Goal: Information Seeking & Learning: Learn about a topic

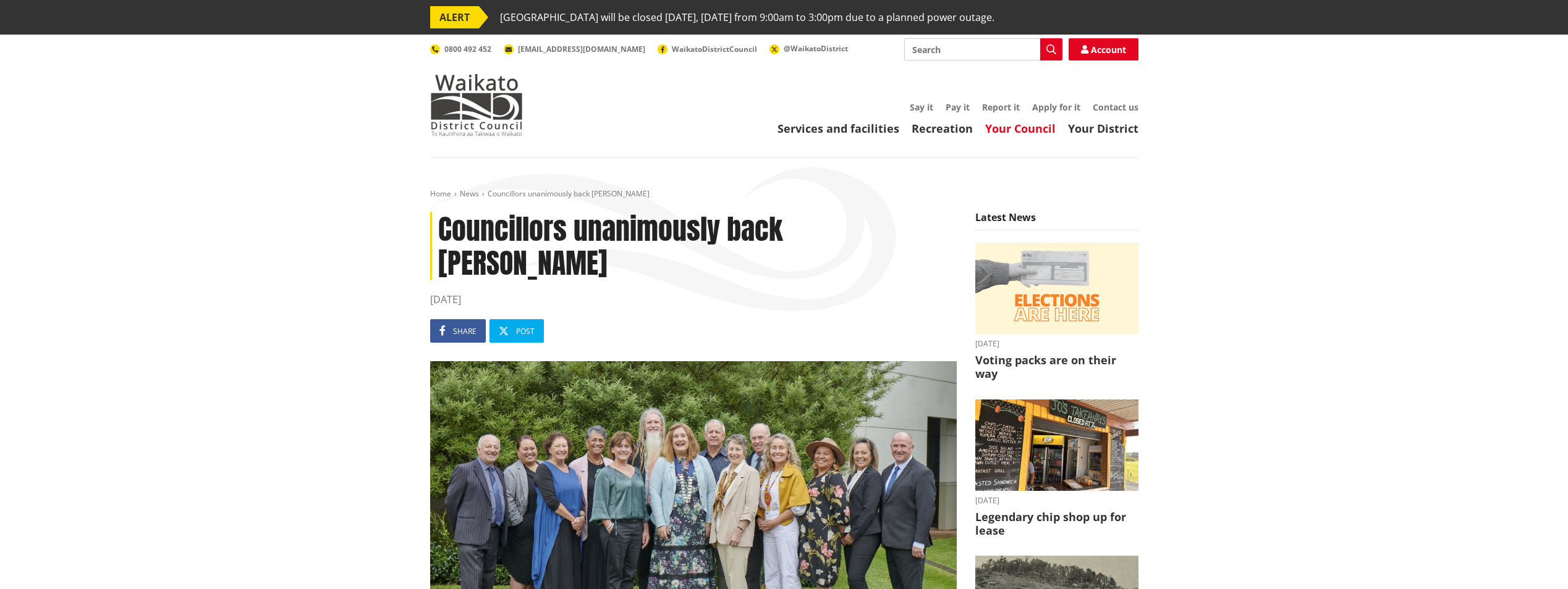
click at [1025, 129] on link "Your Council" at bounding box center [1020, 128] width 70 height 15
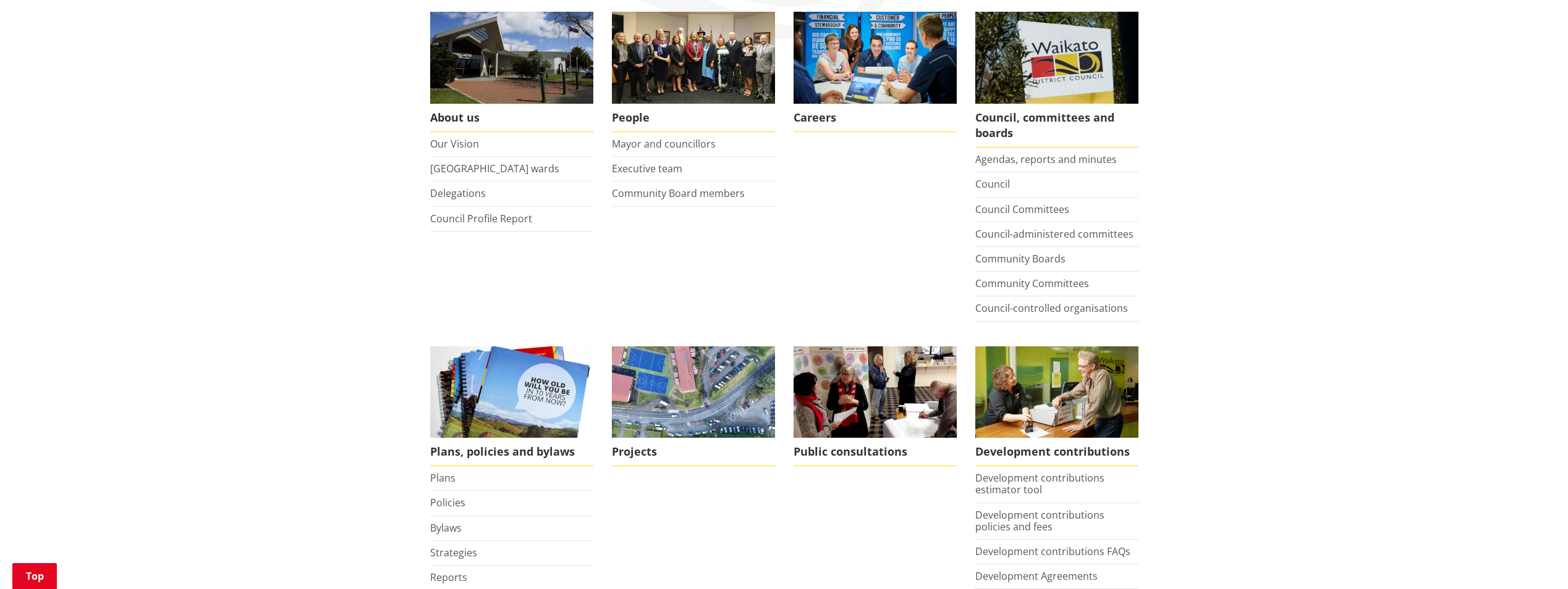
scroll to position [279, 0]
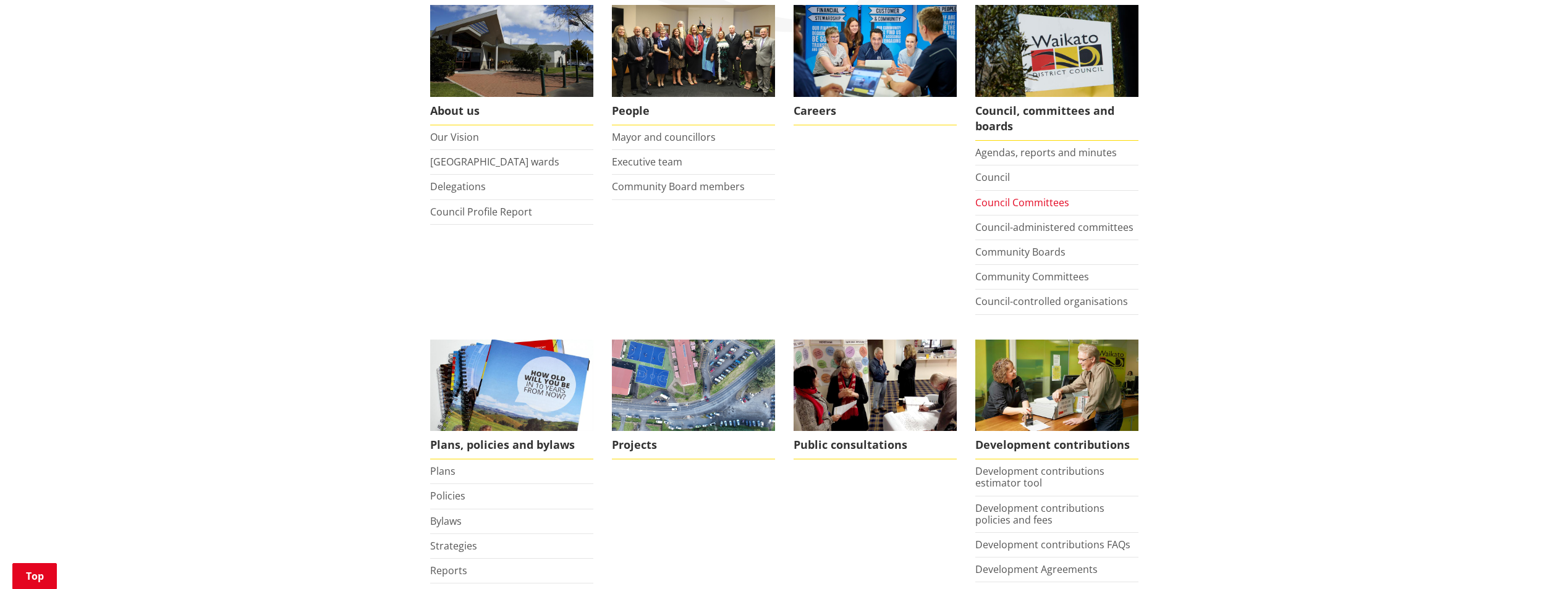
click at [1022, 200] on link "Council Committees" at bounding box center [1022, 202] width 94 height 14
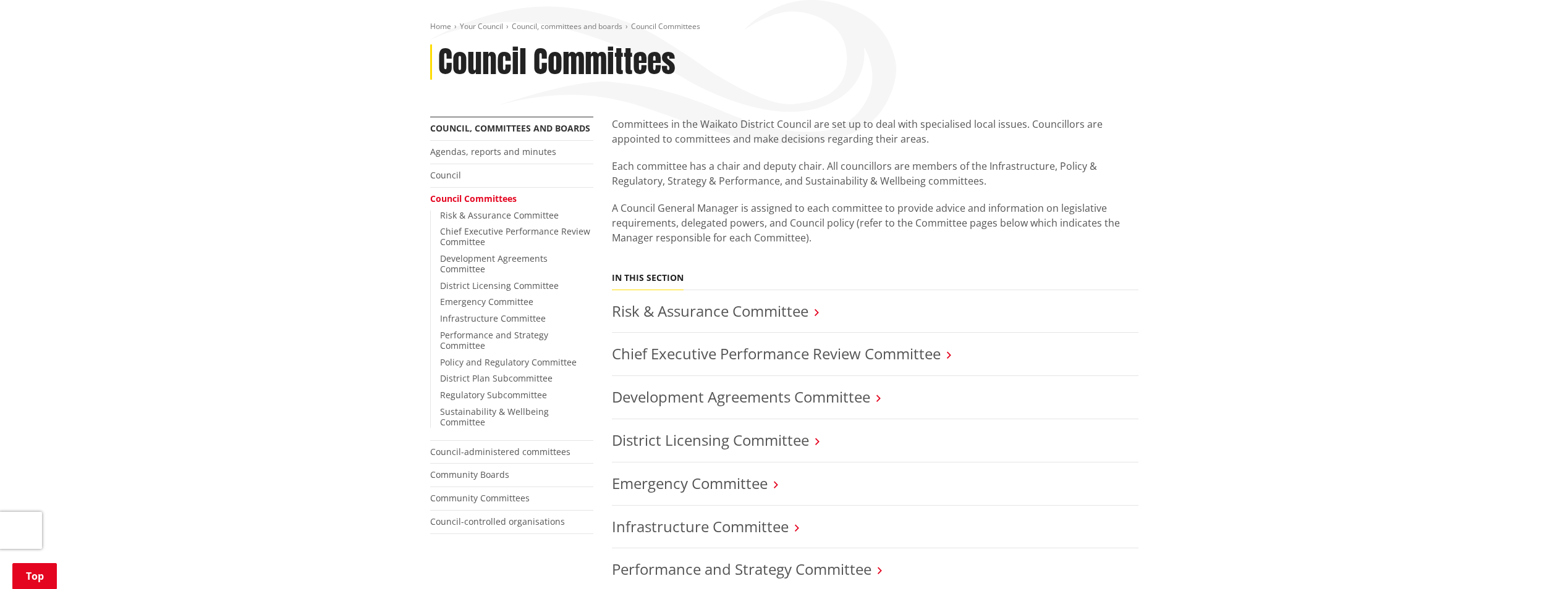
scroll to position [165, 0]
click at [485, 471] on link "Community Boards" at bounding box center [469, 477] width 79 height 12
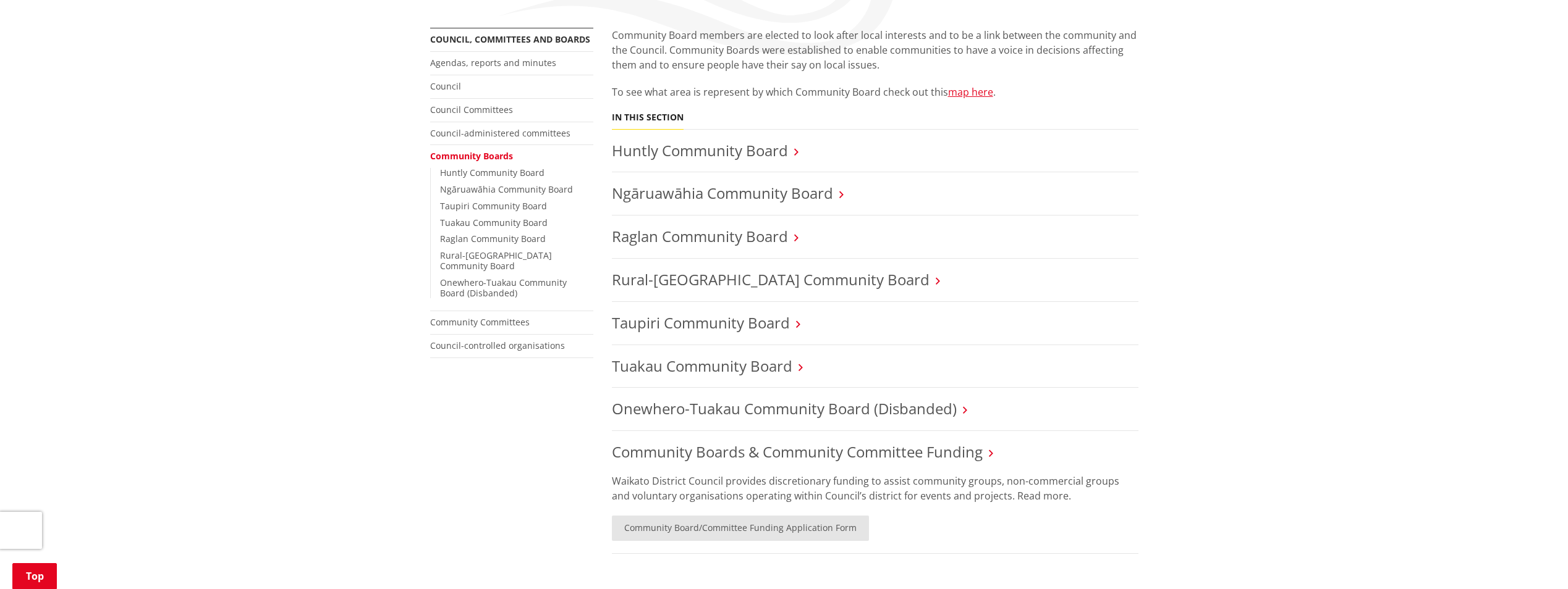
scroll to position [265, 0]
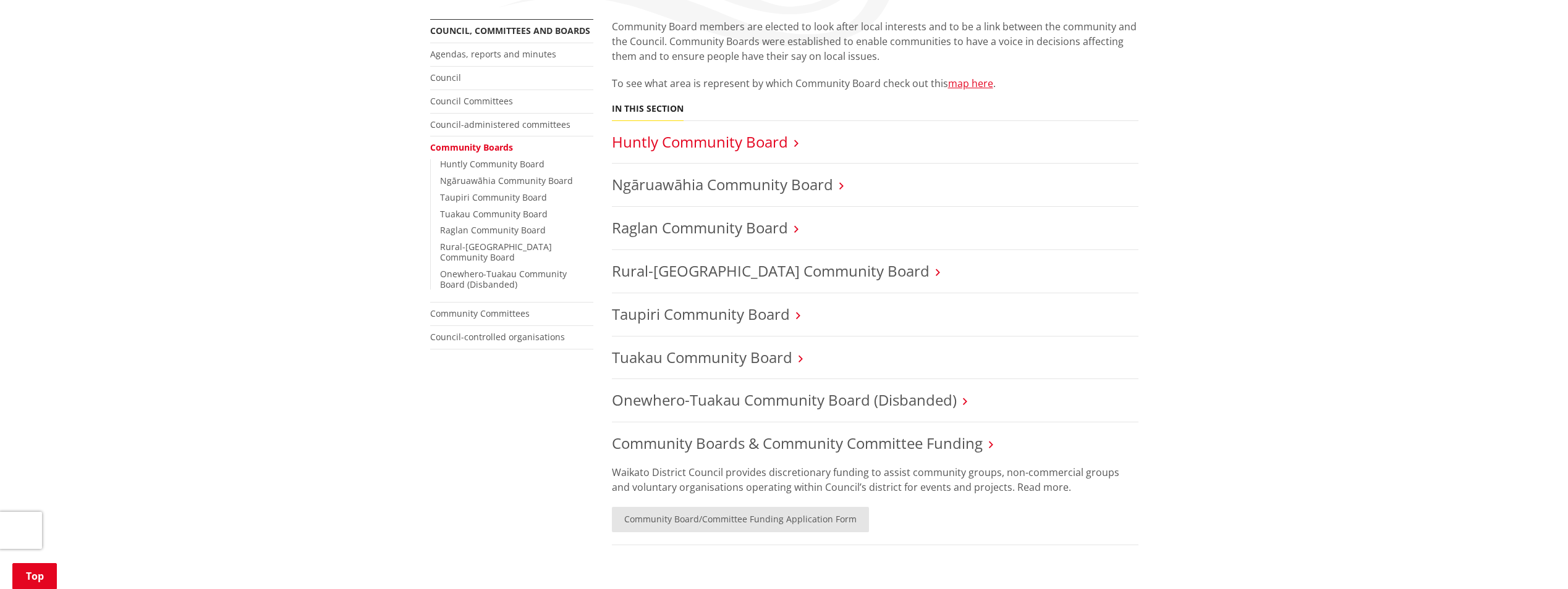
click at [765, 142] on link "Huntly Community Board" at bounding box center [699, 141] width 176 height 21
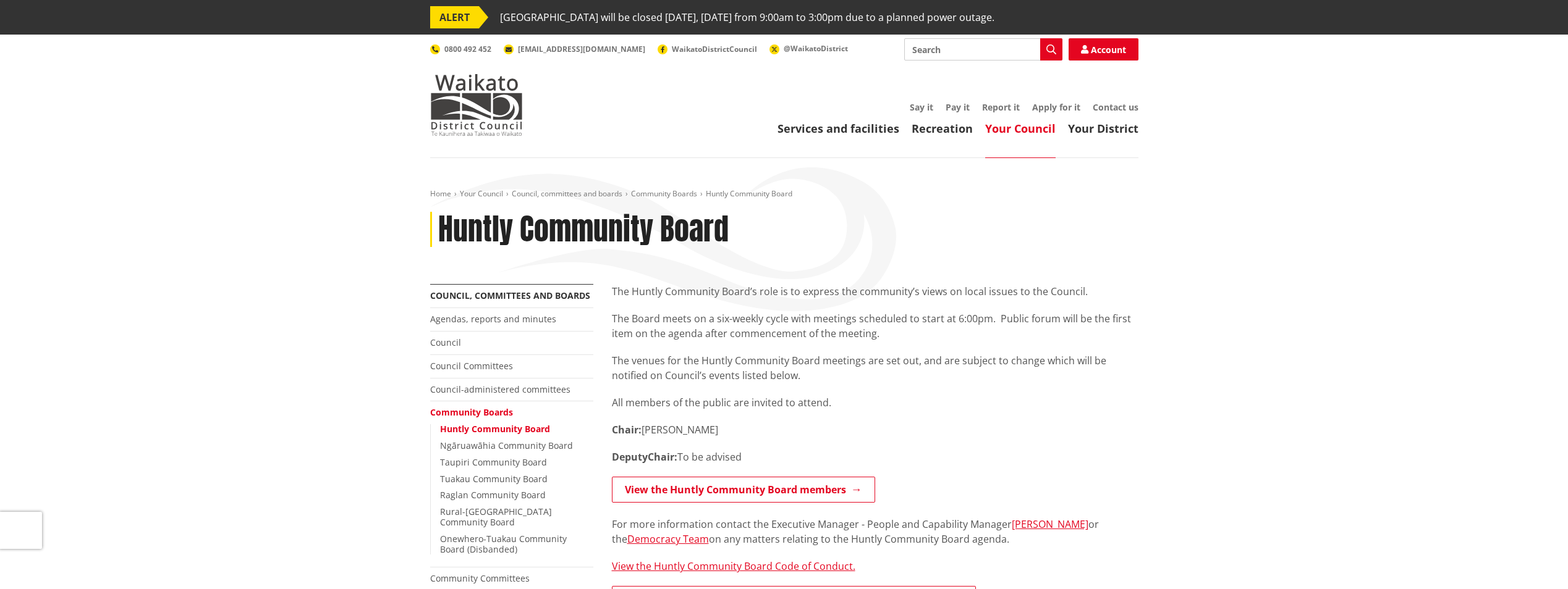
drag, startPoint x: 1571, startPoint y: 127, endPoint x: 1310, endPoint y: 126, distance: 261.0
click at [1310, 126] on header "Toggle search Toggle navigation Services and facilities Recreation Your Council…" at bounding box center [784, 96] width 1568 height 123
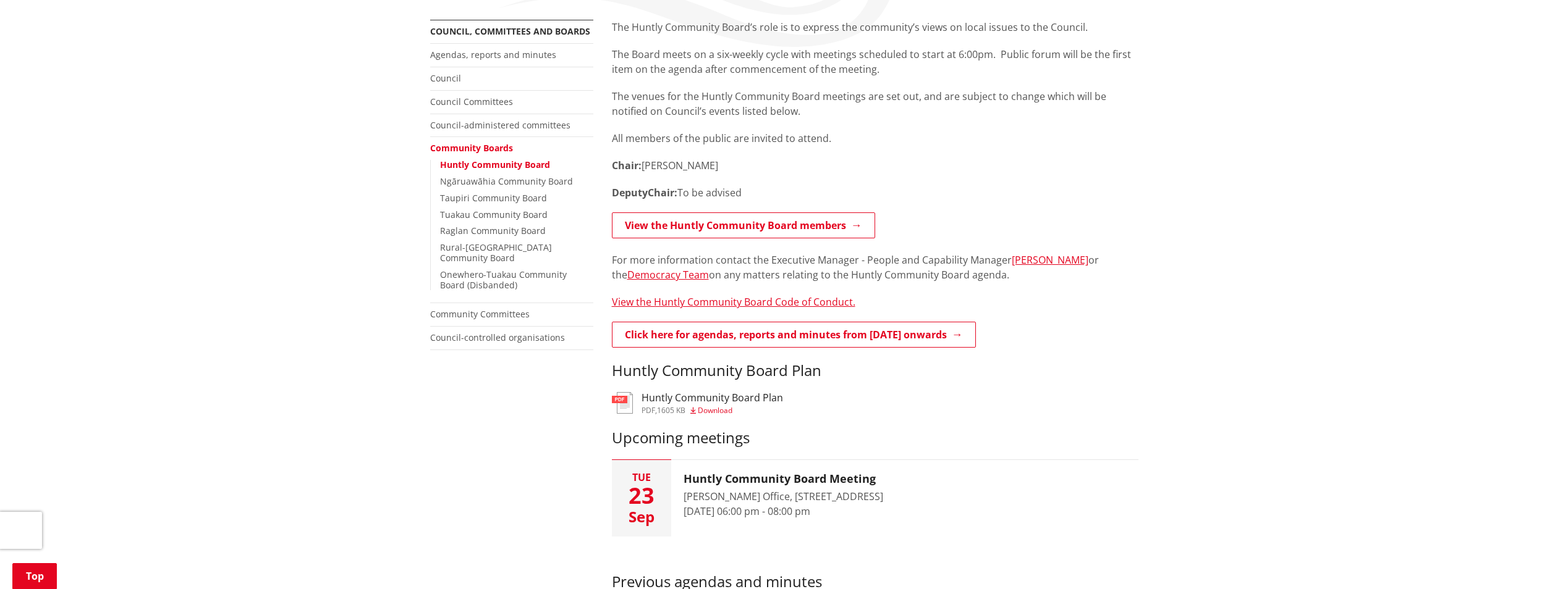
scroll to position [267, 0]
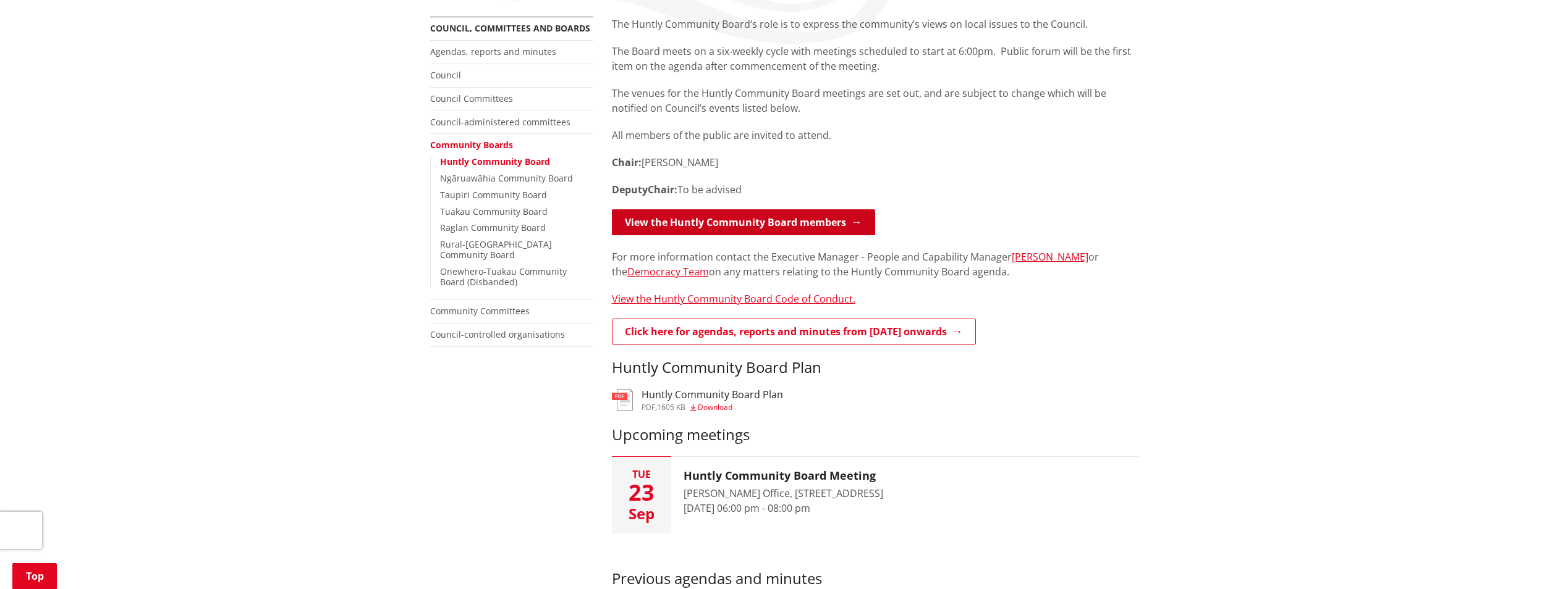
click at [763, 229] on link "View the Huntly Community Board members" at bounding box center [743, 222] width 263 height 26
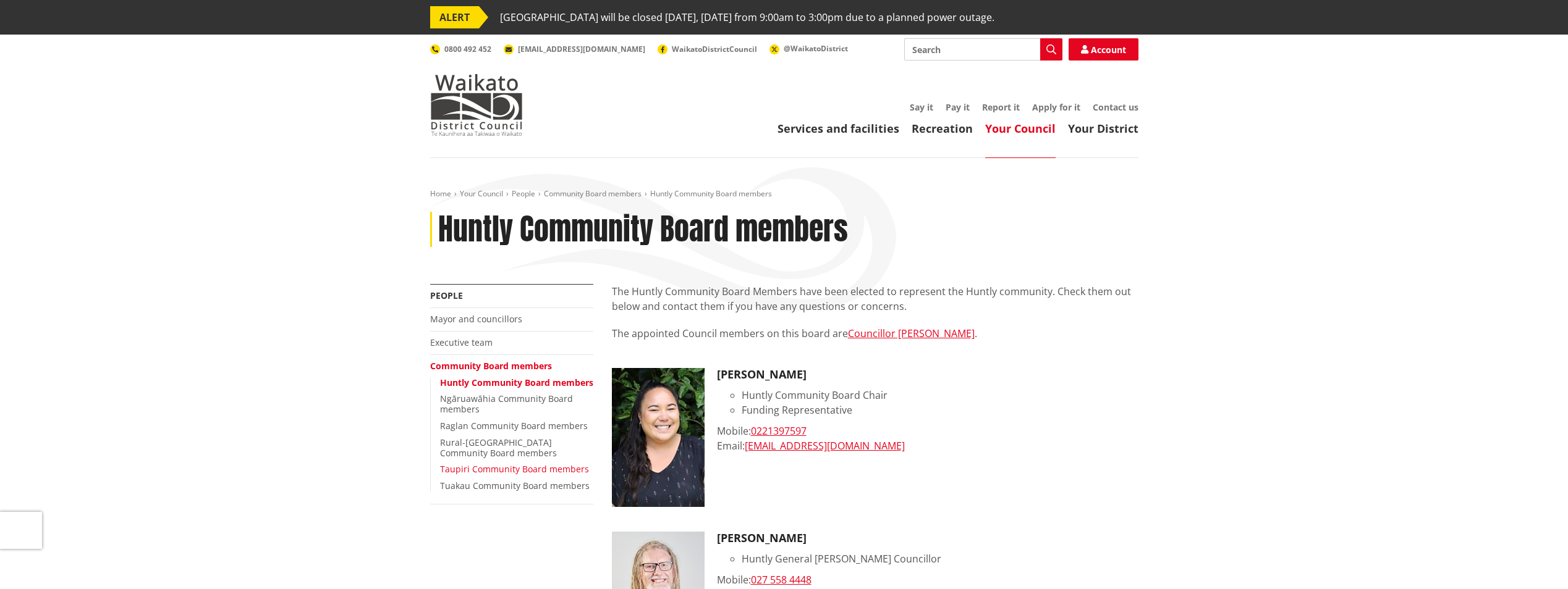
click at [498, 475] on link "Taupiri Community Board members" at bounding box center [515, 469] width 149 height 12
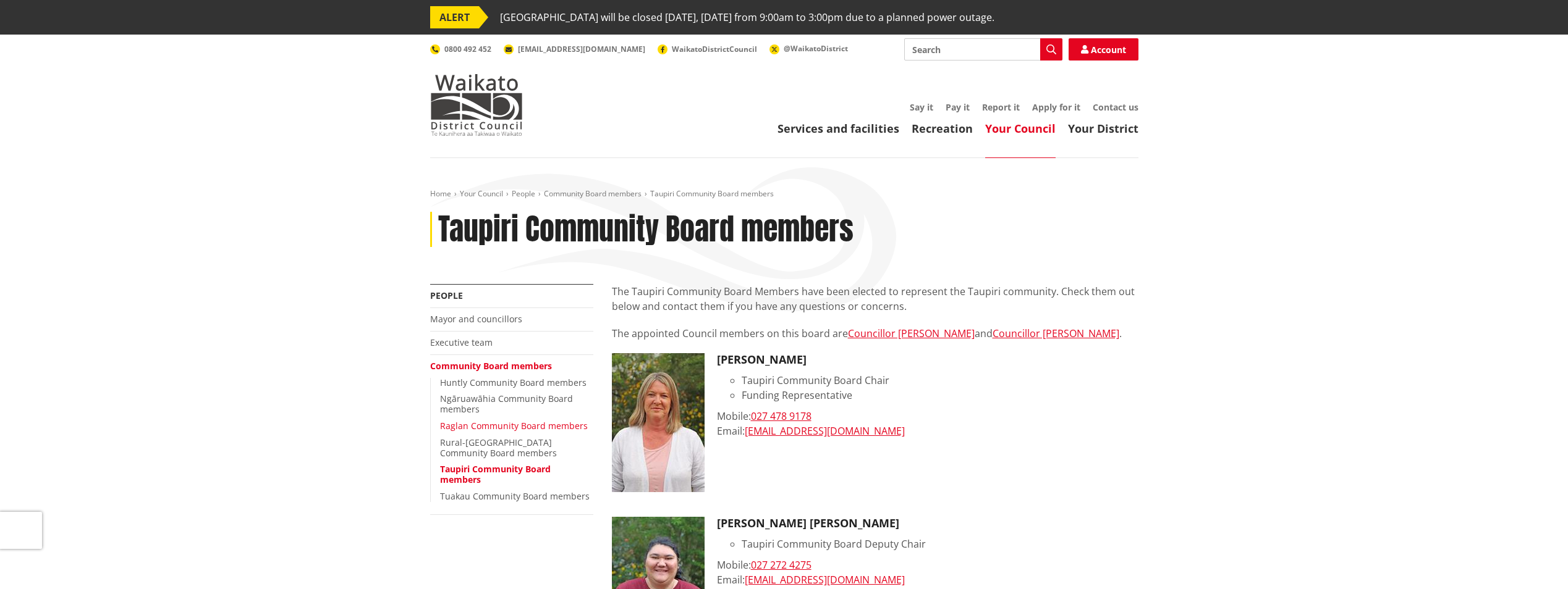
click at [459, 423] on link "Raglan Community Board members" at bounding box center [514, 426] width 148 height 12
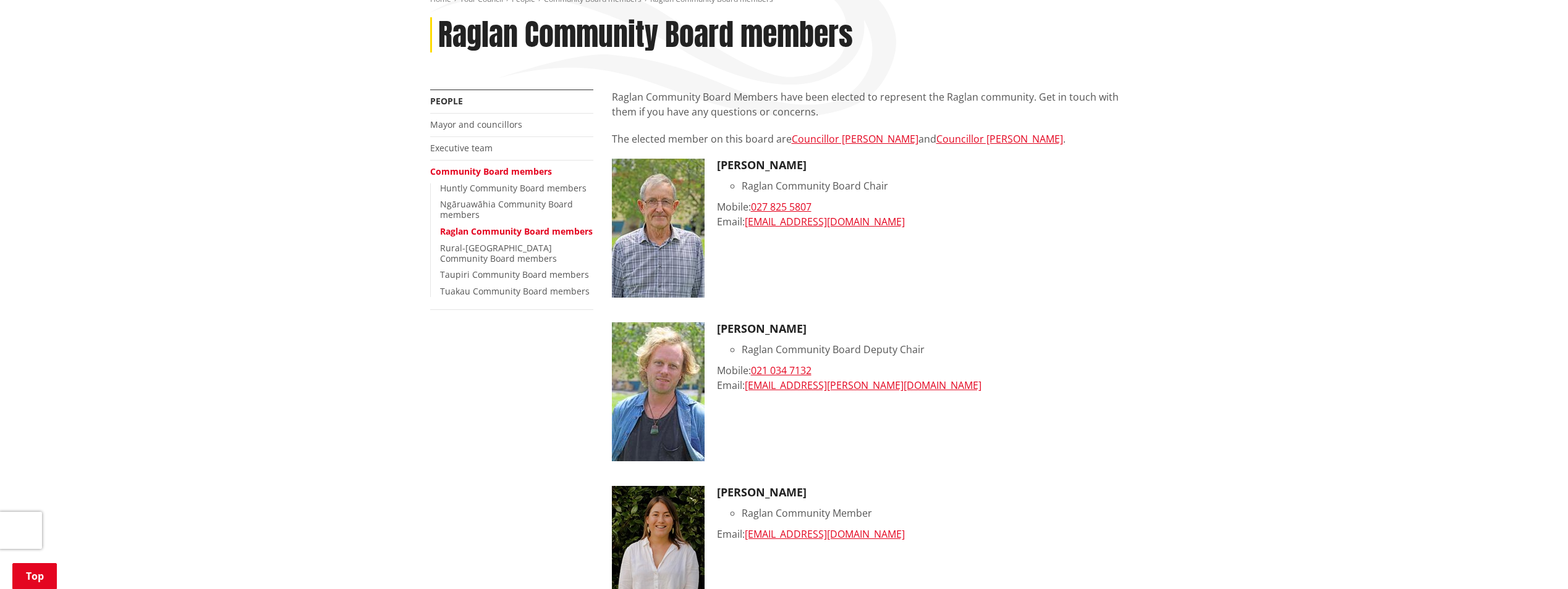
scroll to position [192, 0]
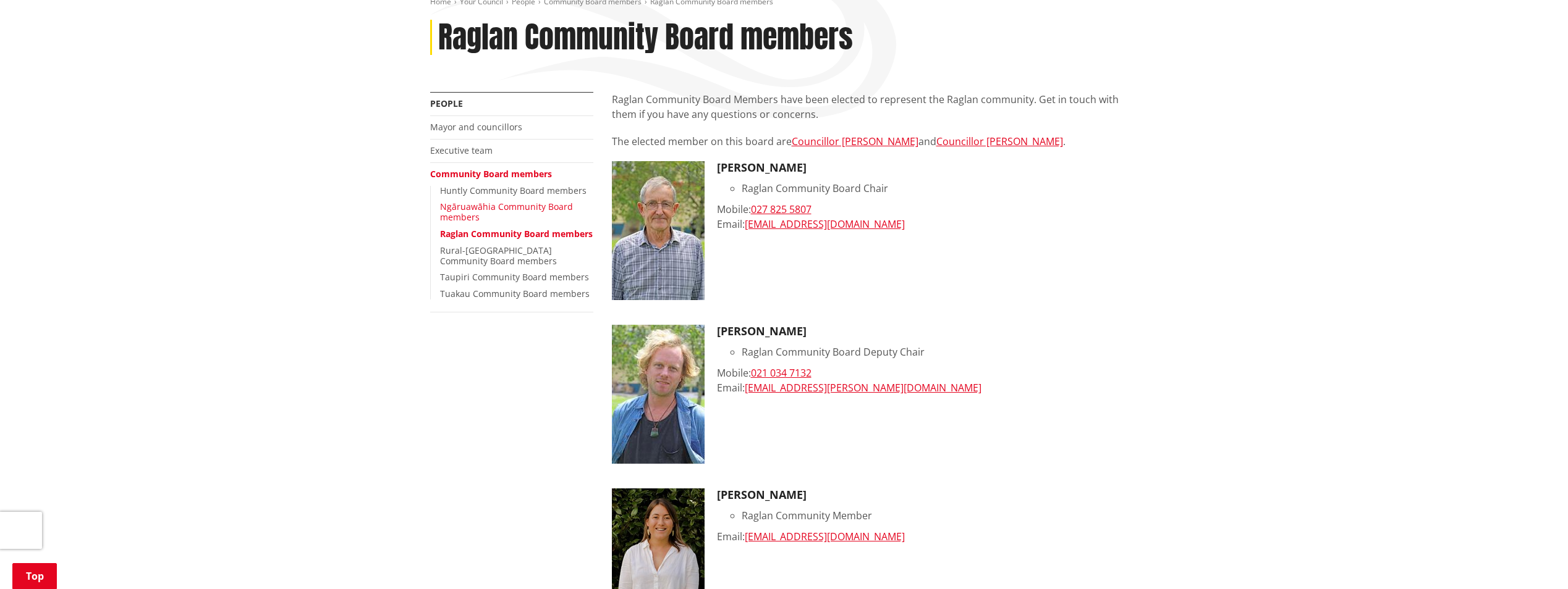
click at [483, 208] on link "Ngāruawāhia Community Board members" at bounding box center [506, 212] width 133 height 22
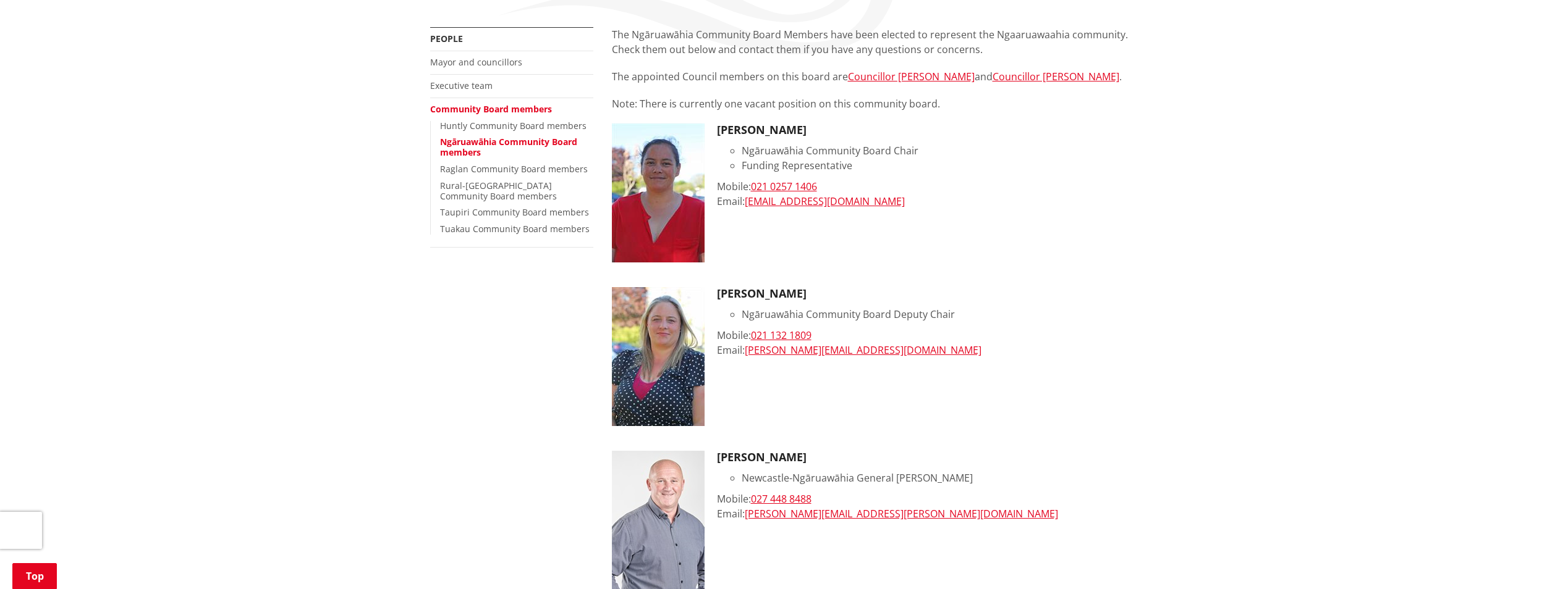
scroll to position [198, 0]
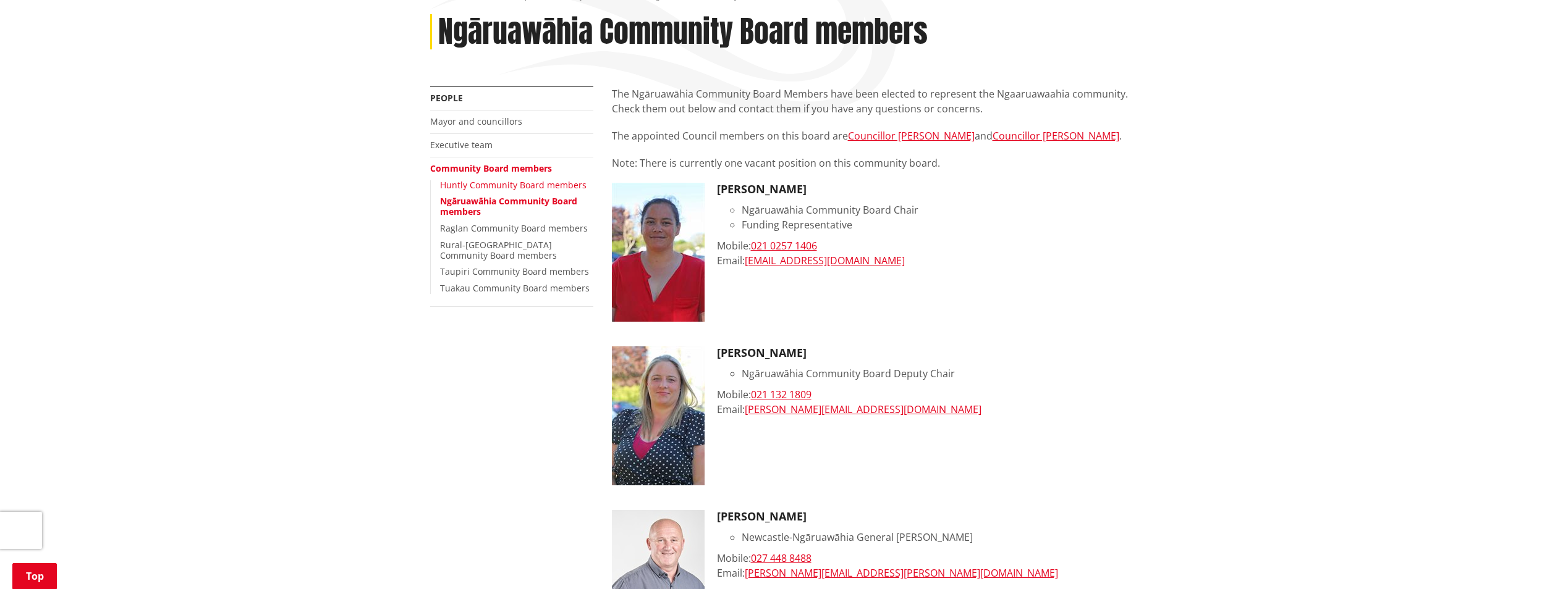
click at [470, 181] on link "Huntly Community Board members" at bounding box center [513, 185] width 147 height 12
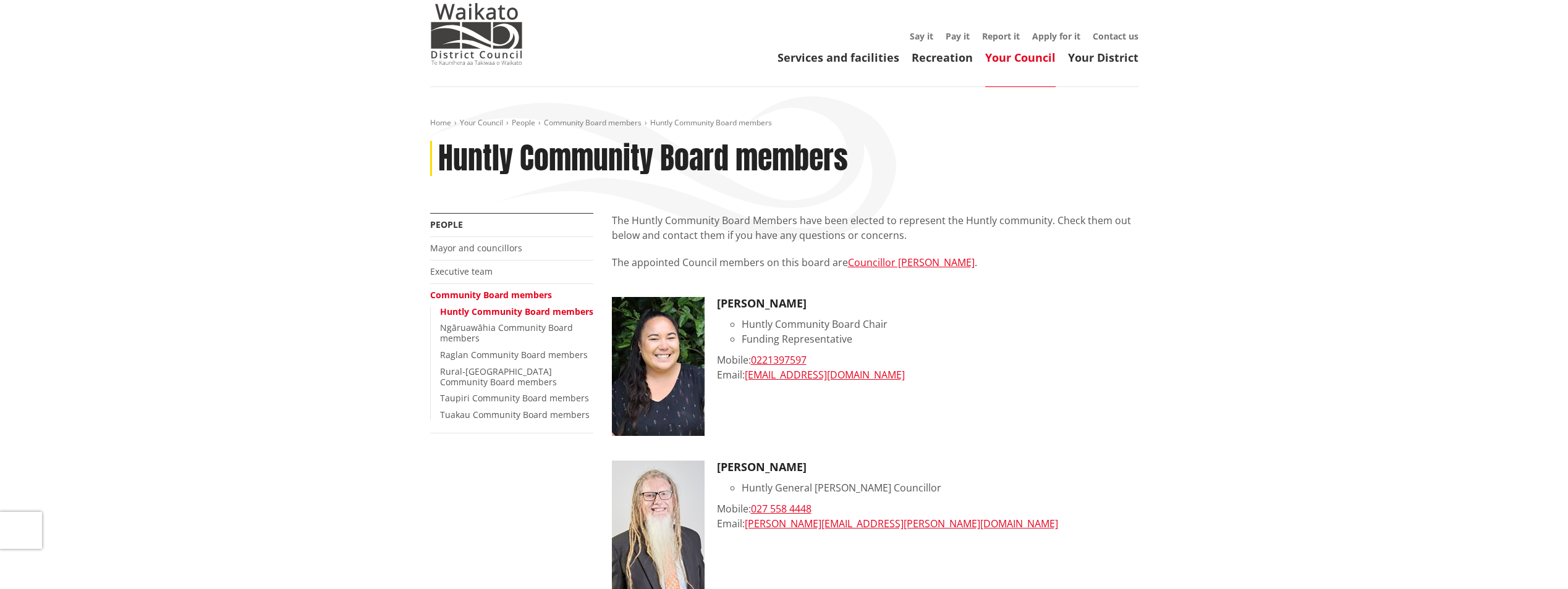
scroll to position [34, 0]
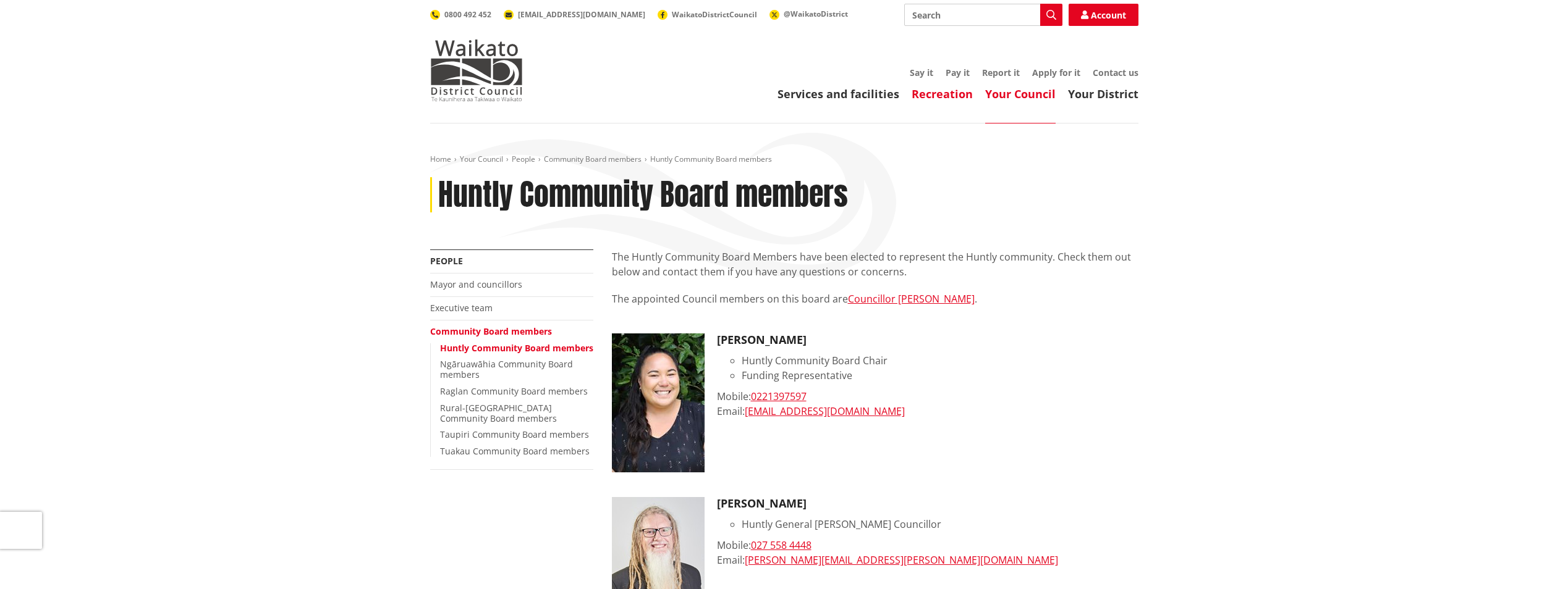
click at [943, 99] on link "Recreation" at bounding box center [942, 93] width 61 height 15
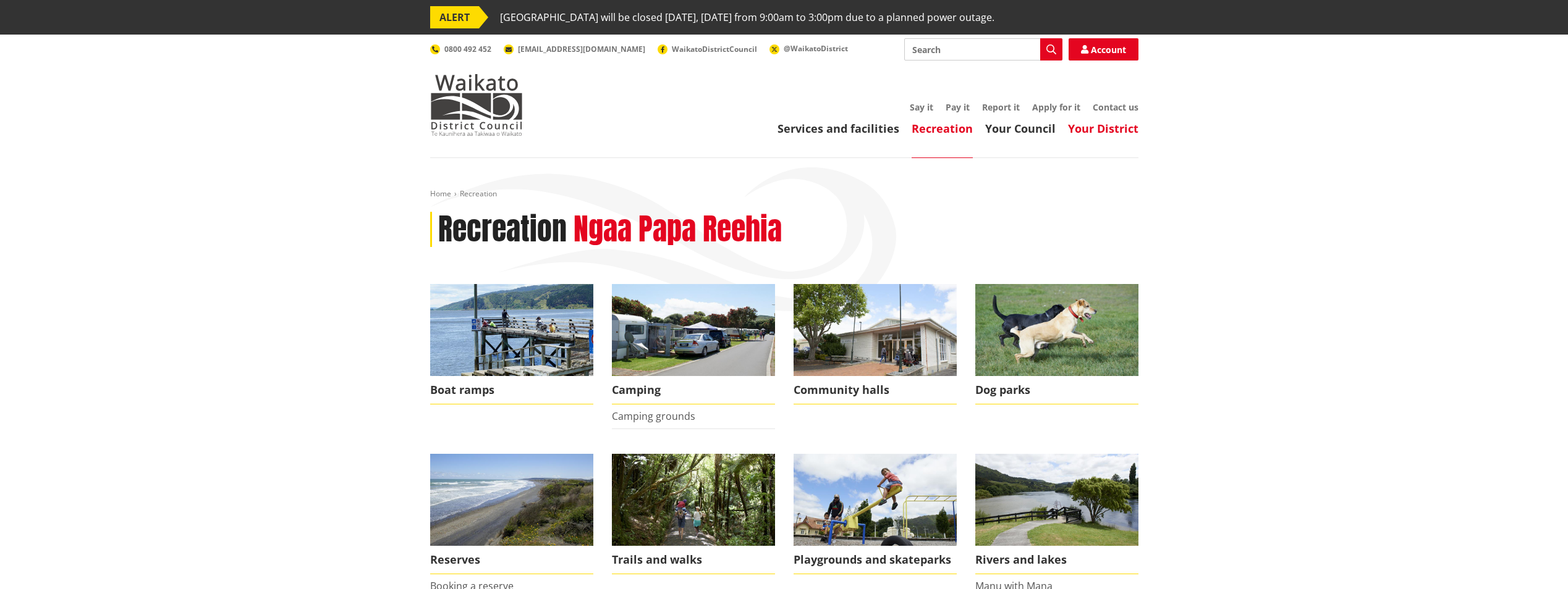
click at [1110, 126] on link "Your District" at bounding box center [1103, 128] width 70 height 15
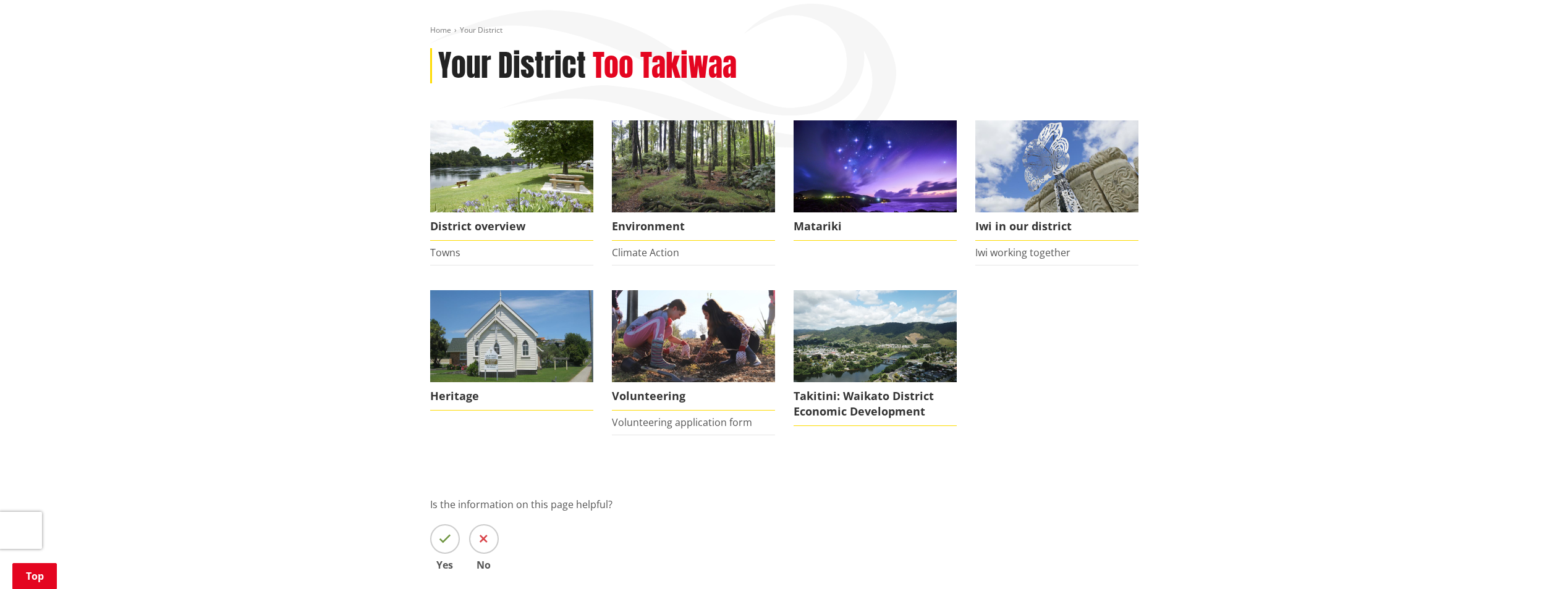
scroll to position [169, 0]
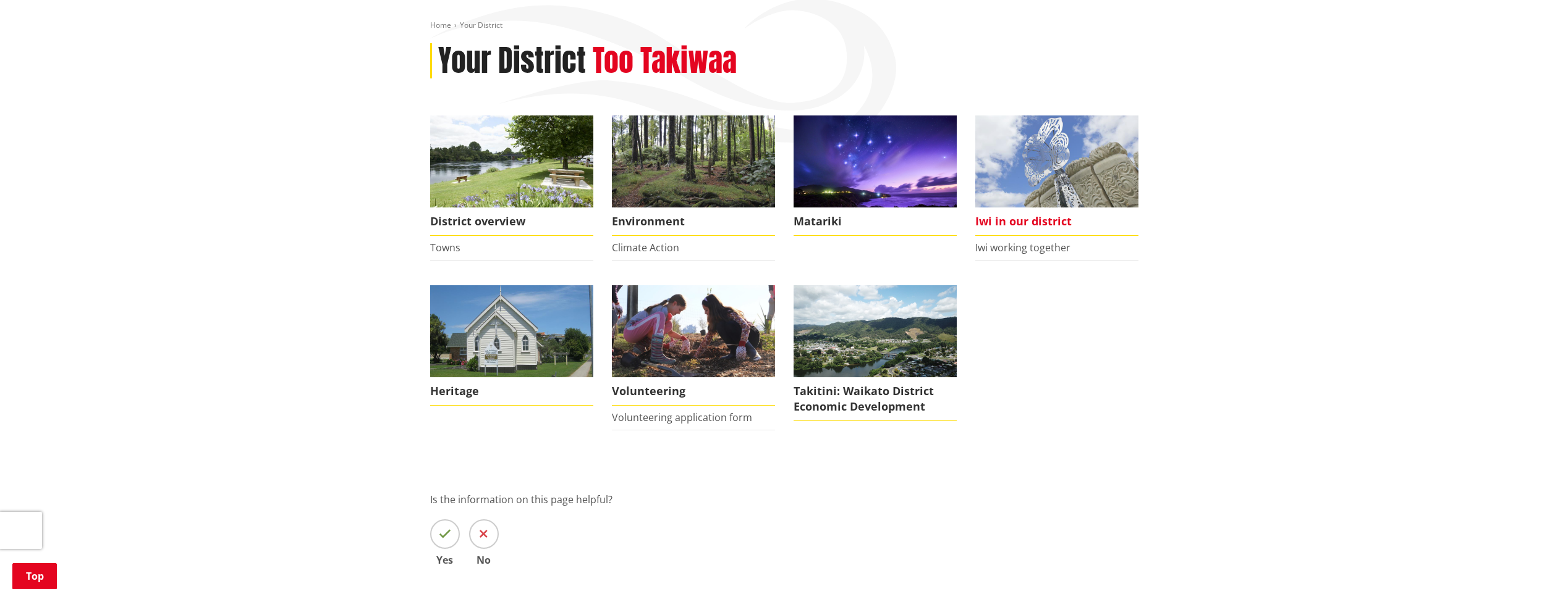
click at [1011, 169] on img at bounding box center [1057, 161] width 163 height 92
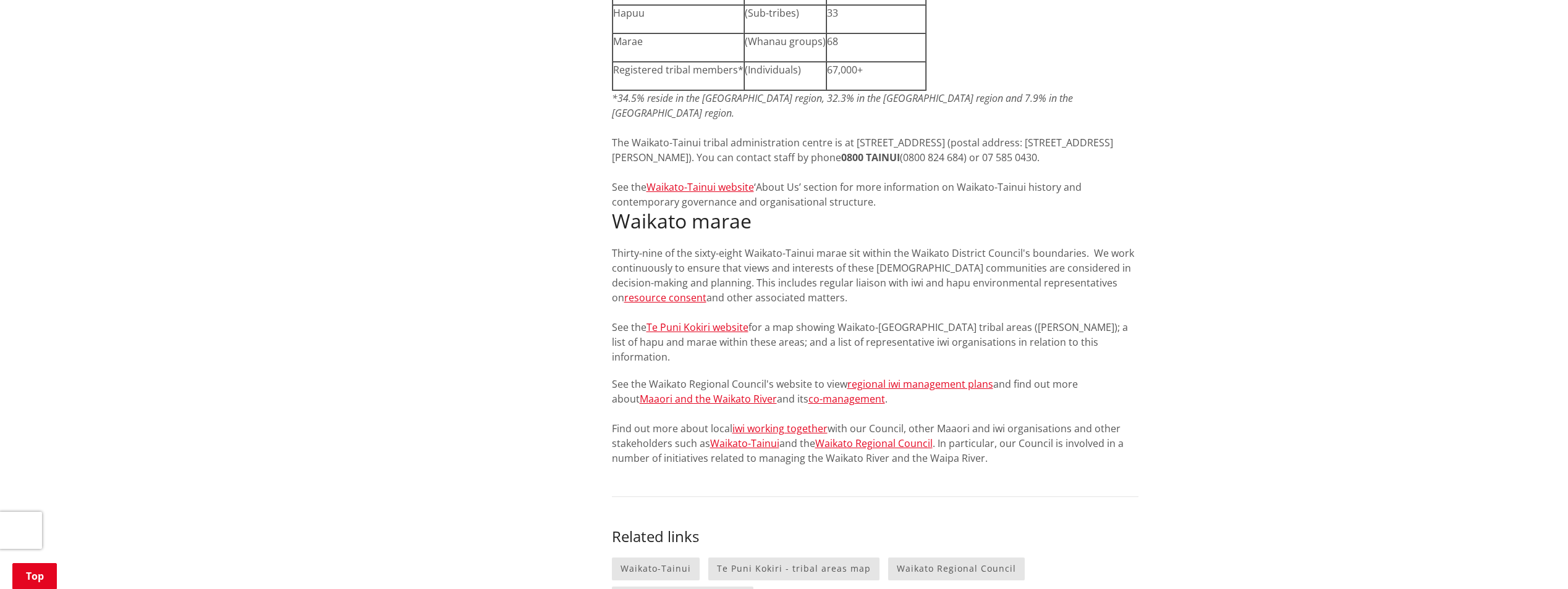
scroll to position [1358, 0]
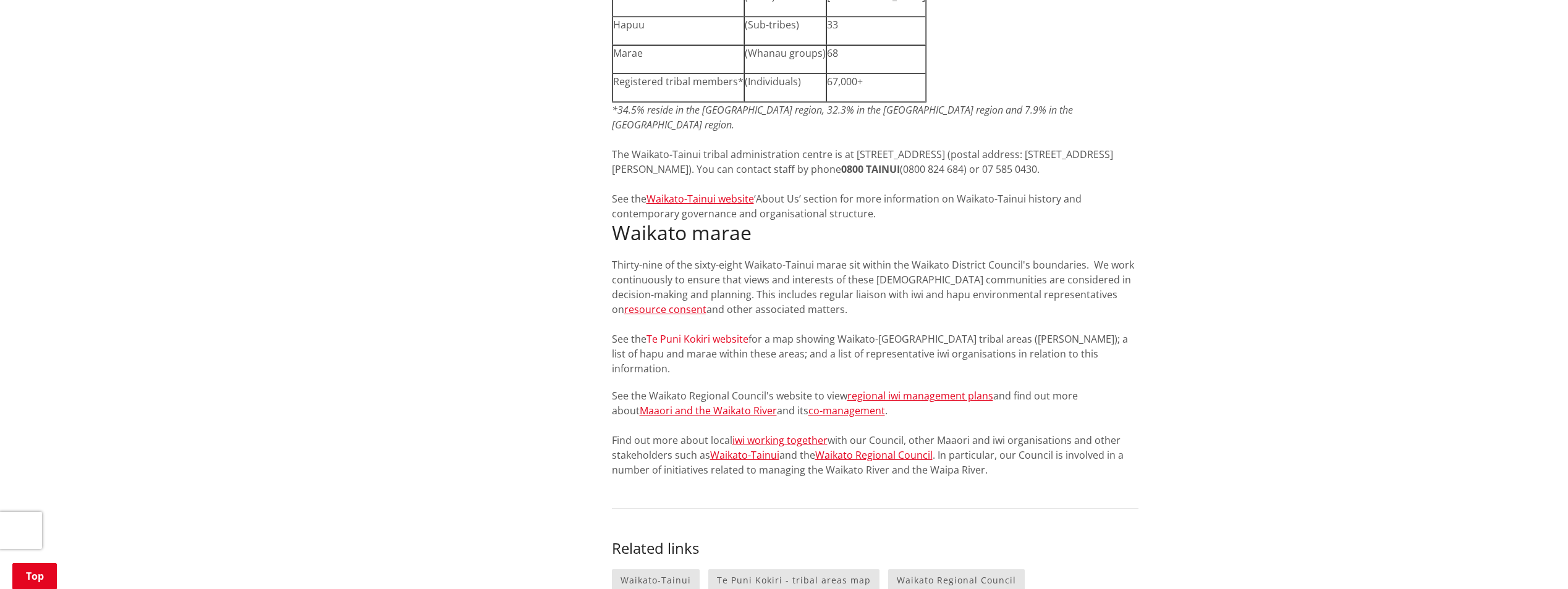
click at [697, 333] on link "Te Puni Kokiri website" at bounding box center [697, 340] width 102 height 14
click at [642, 569] on link "Waikato-Tainui" at bounding box center [655, 580] width 87 height 23
